Goal: Information Seeking & Learning: Learn about a topic

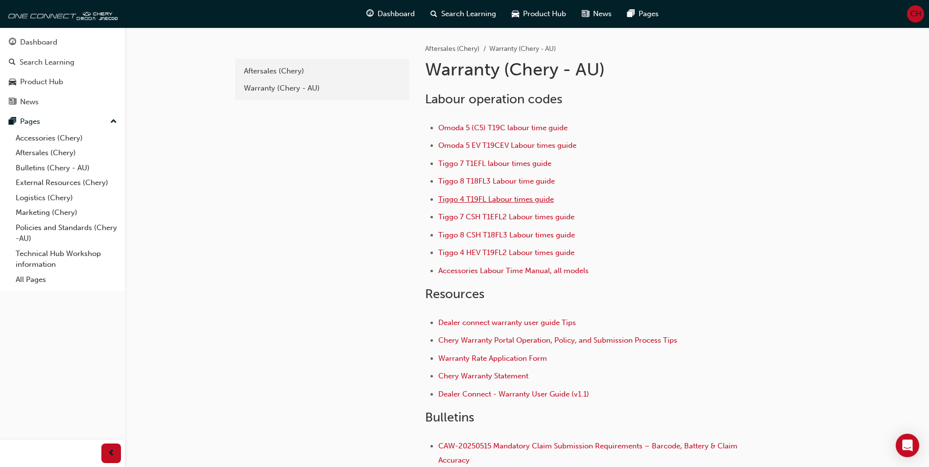
click at [467, 197] on span "Tiggo 4 T19FL Labour times guide" at bounding box center [496, 199] width 116 height 9
click at [458, 179] on span "Tiggo 8 T18FL3 Labour time guide" at bounding box center [496, 181] width 117 height 9
click at [479, 232] on span "Tiggo 8 CSH T18FL3 Labour times guide" at bounding box center [506, 235] width 137 height 9
click at [501, 179] on span "Tiggo 8 T18FL3 Labour time guide" at bounding box center [496, 181] width 117 height 9
